Goal: Check status: Check status

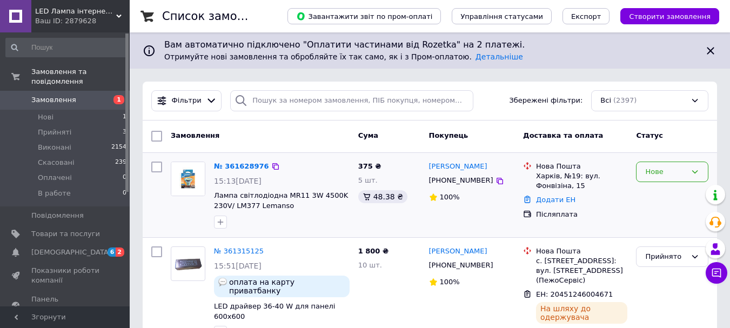
click at [699, 169] on div "Нове" at bounding box center [672, 171] width 72 height 21
click at [662, 194] on li "Прийнято" at bounding box center [671, 194] width 71 height 20
click at [233, 163] on link "№ 361628976" at bounding box center [241, 166] width 55 height 8
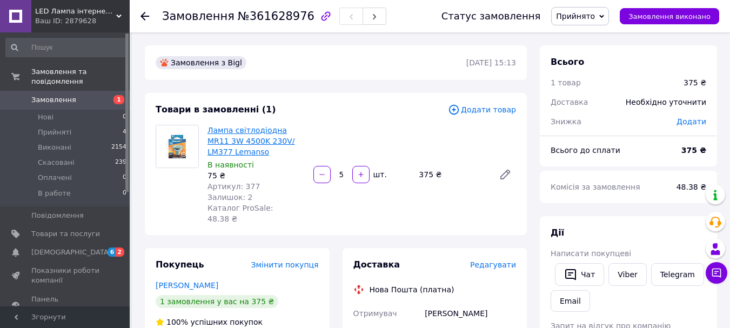
click at [252, 130] on link "Лампа світлодіодна MR11 3W 4500K 230V/ LM377 Lemanso" at bounding box center [250, 141] width 87 height 30
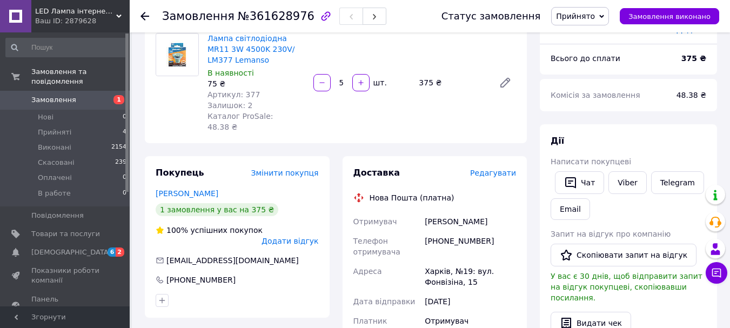
scroll to position [40, 0]
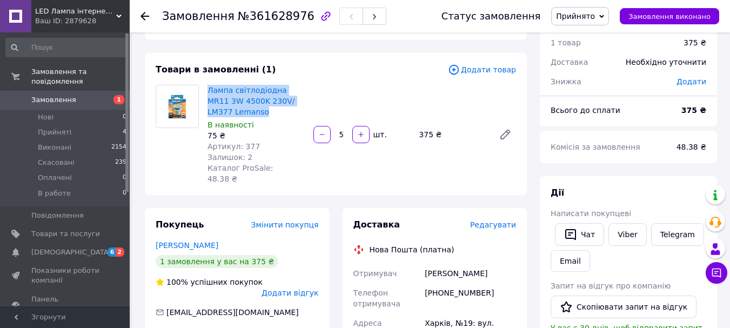
drag, startPoint x: 205, startPoint y: 85, endPoint x: 275, endPoint y: 107, distance: 73.8
click at [287, 107] on div "Лампа світлодіодна MR11 3W 4500K 230V/ LM377 Lemanso В наявності 75 ₴ Артикул: …" at bounding box center [256, 135] width 106 height 104
copy link "Лампа світлодіодна MR11 3W 4500K 230V/ LM377 Lemanso"
click at [145, 16] on use at bounding box center [144, 16] width 9 height 9
